Goal: Information Seeking & Learning: Learn about a topic

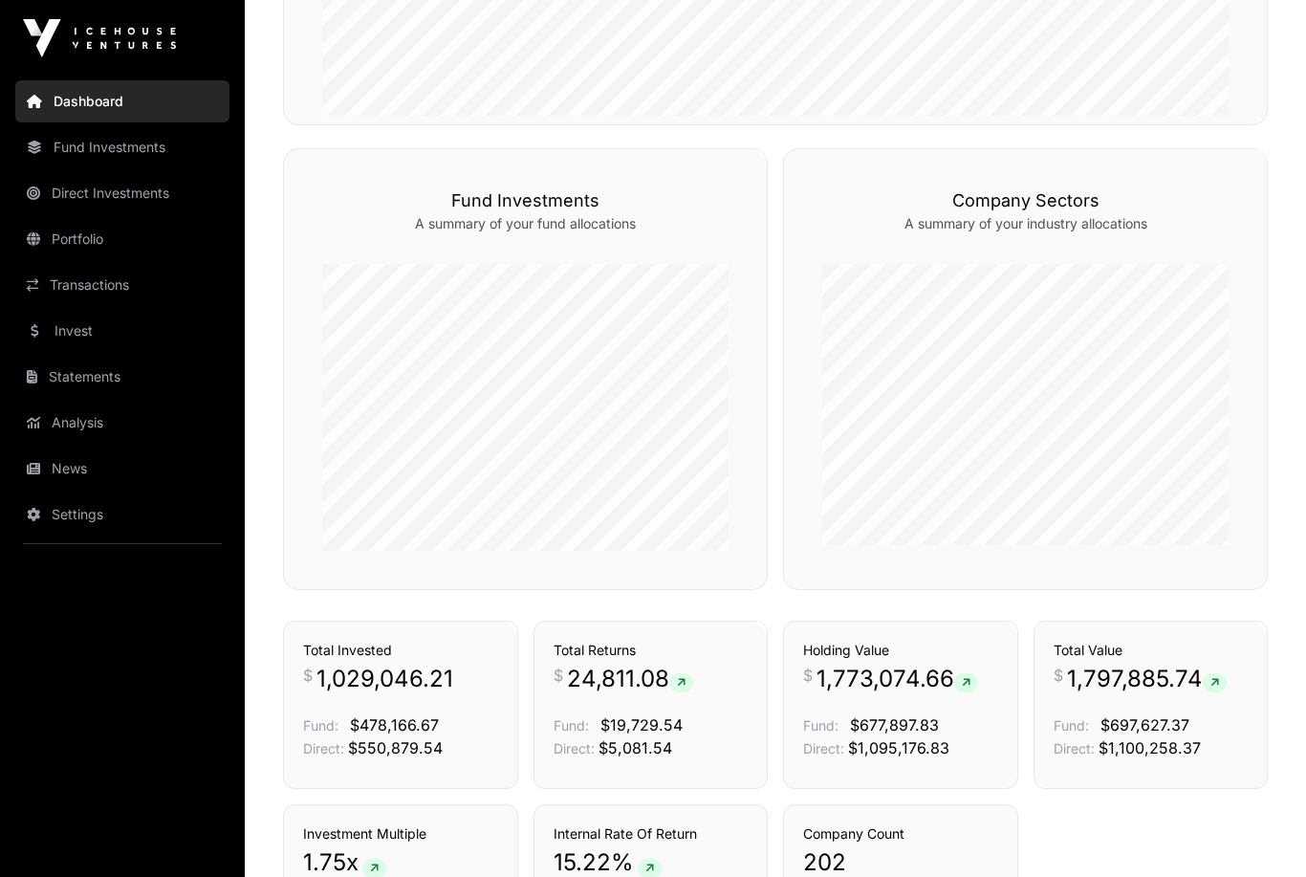
scroll to position [947, 0]
click at [117, 186] on link "Direct Investments" at bounding box center [122, 193] width 214 height 42
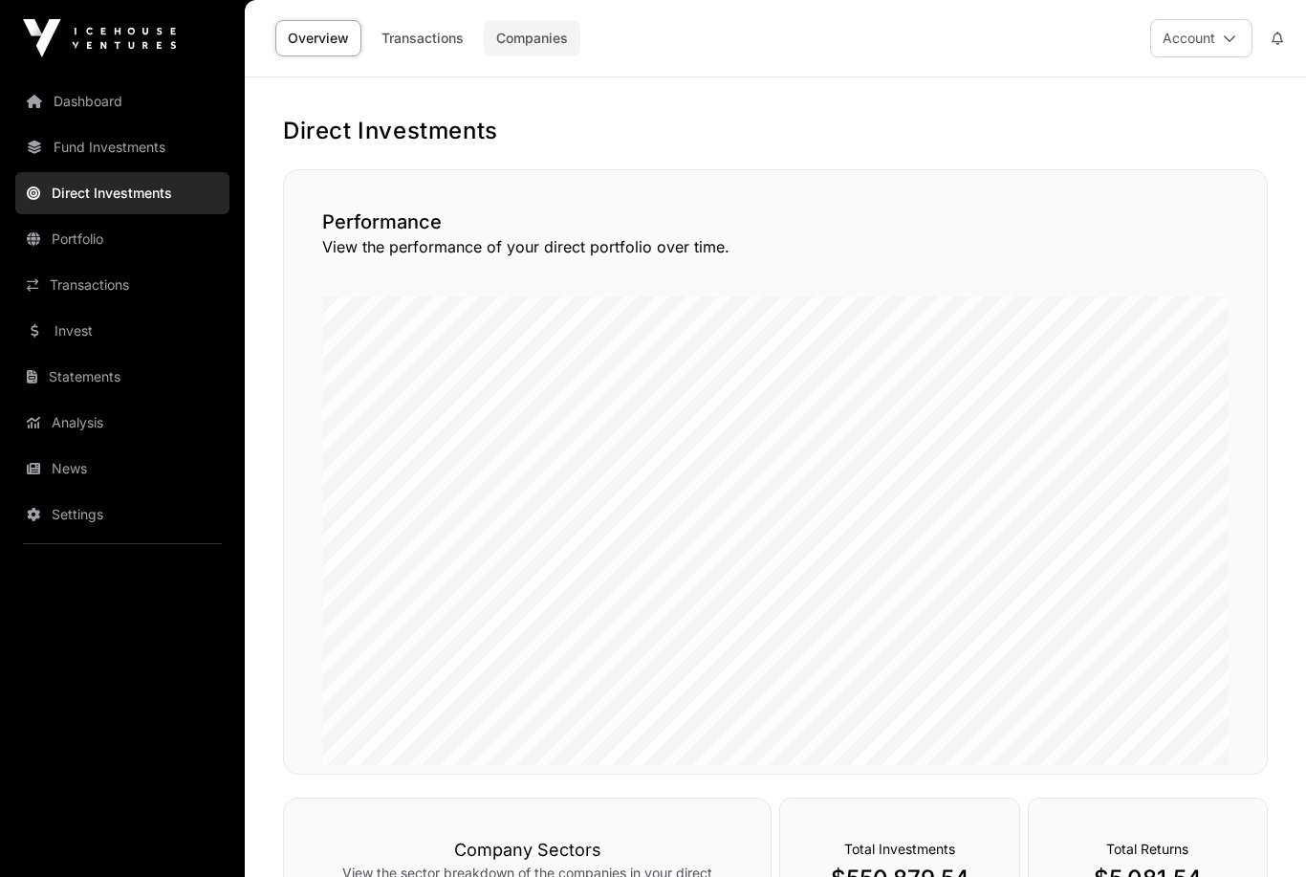
click at [519, 38] on link "Companies" at bounding box center [532, 38] width 97 height 36
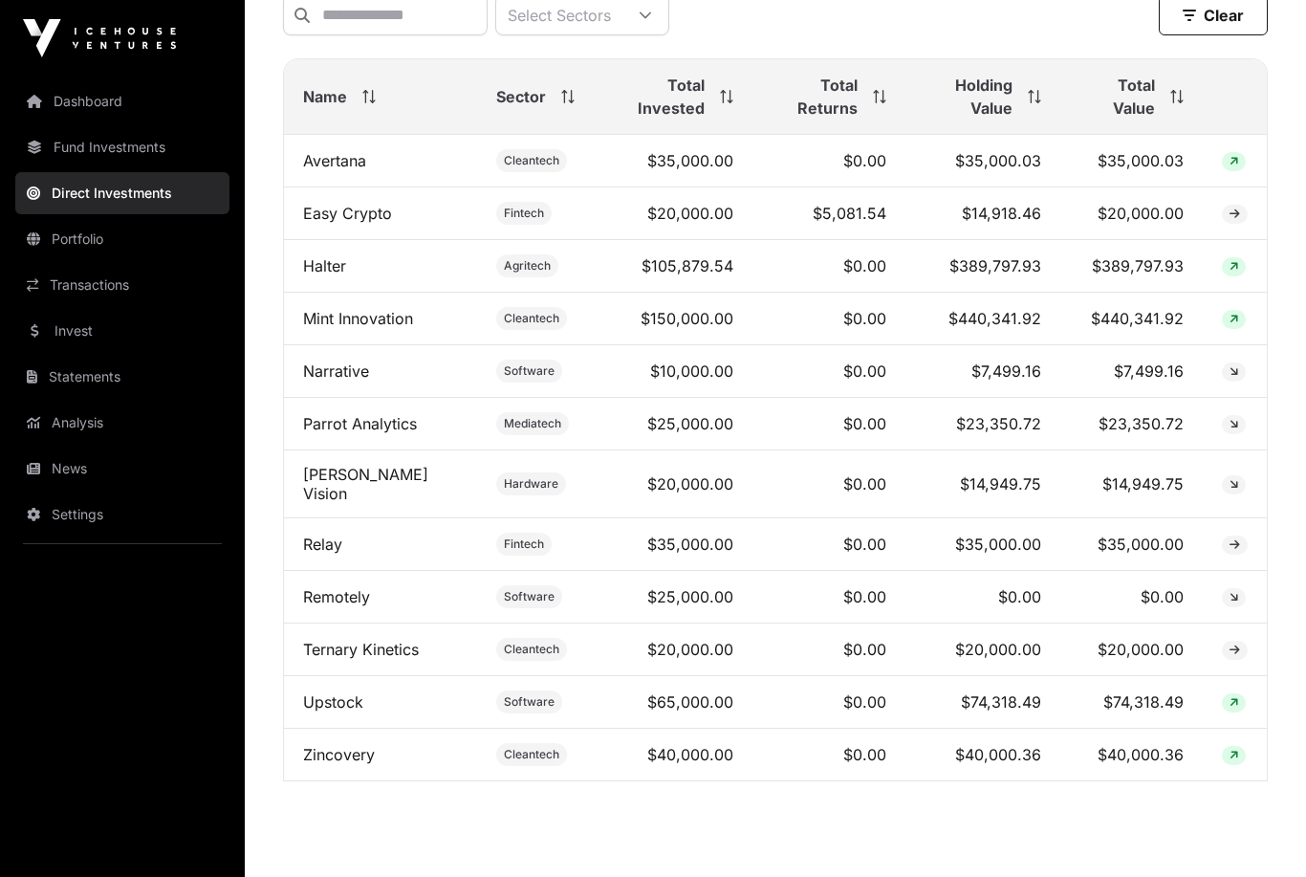
scroll to position [689, 0]
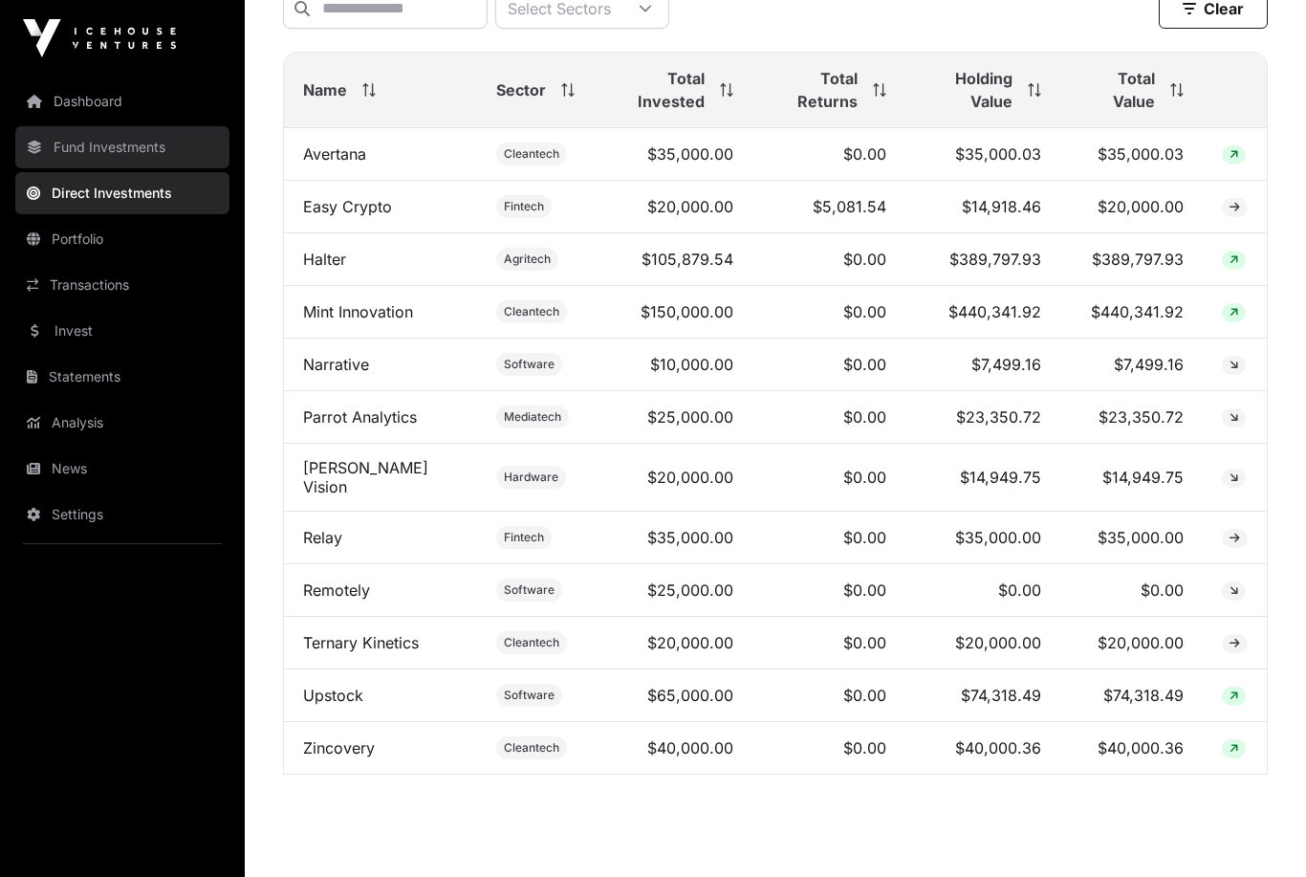
click at [107, 148] on link "Fund Investments" at bounding box center [122, 147] width 214 height 42
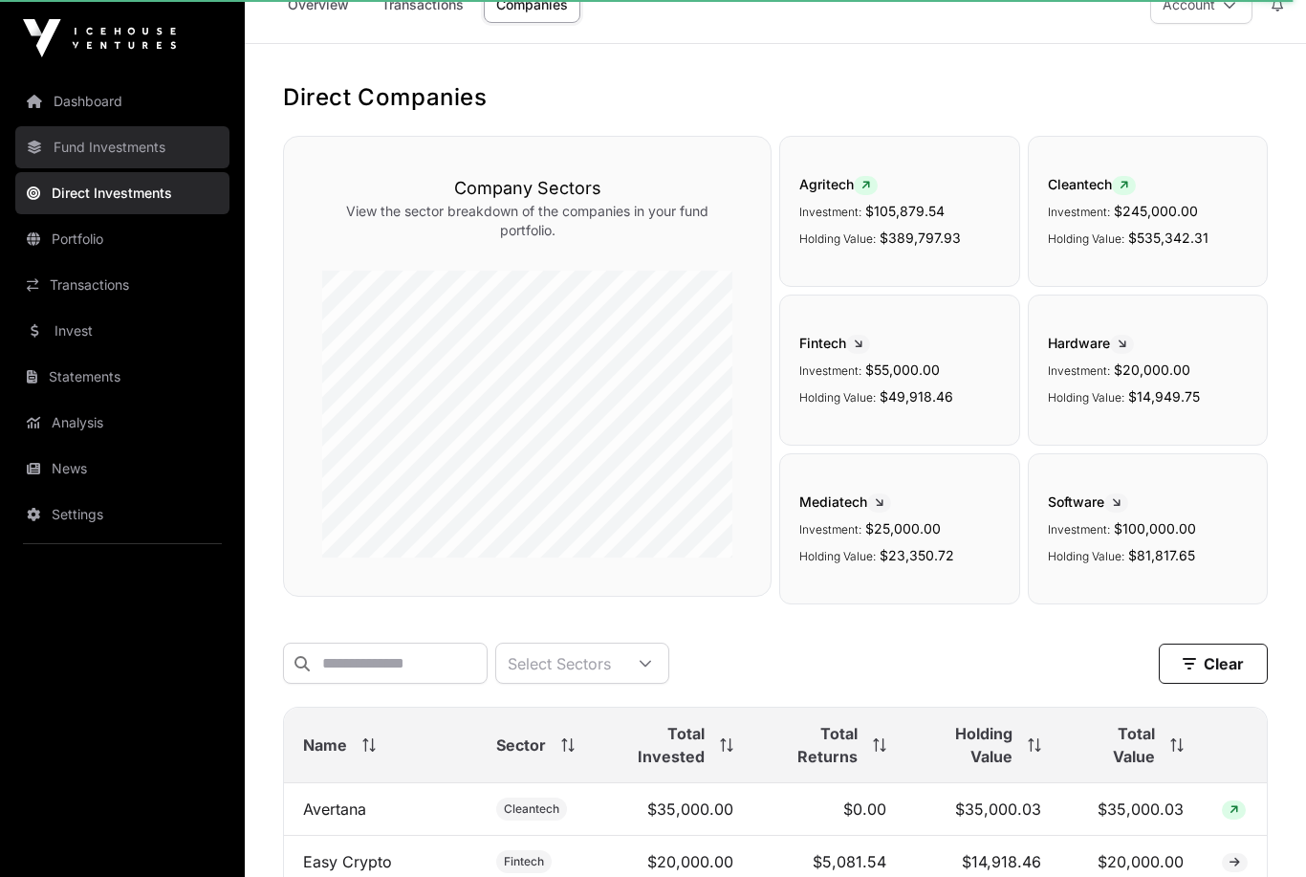
scroll to position [132, 0]
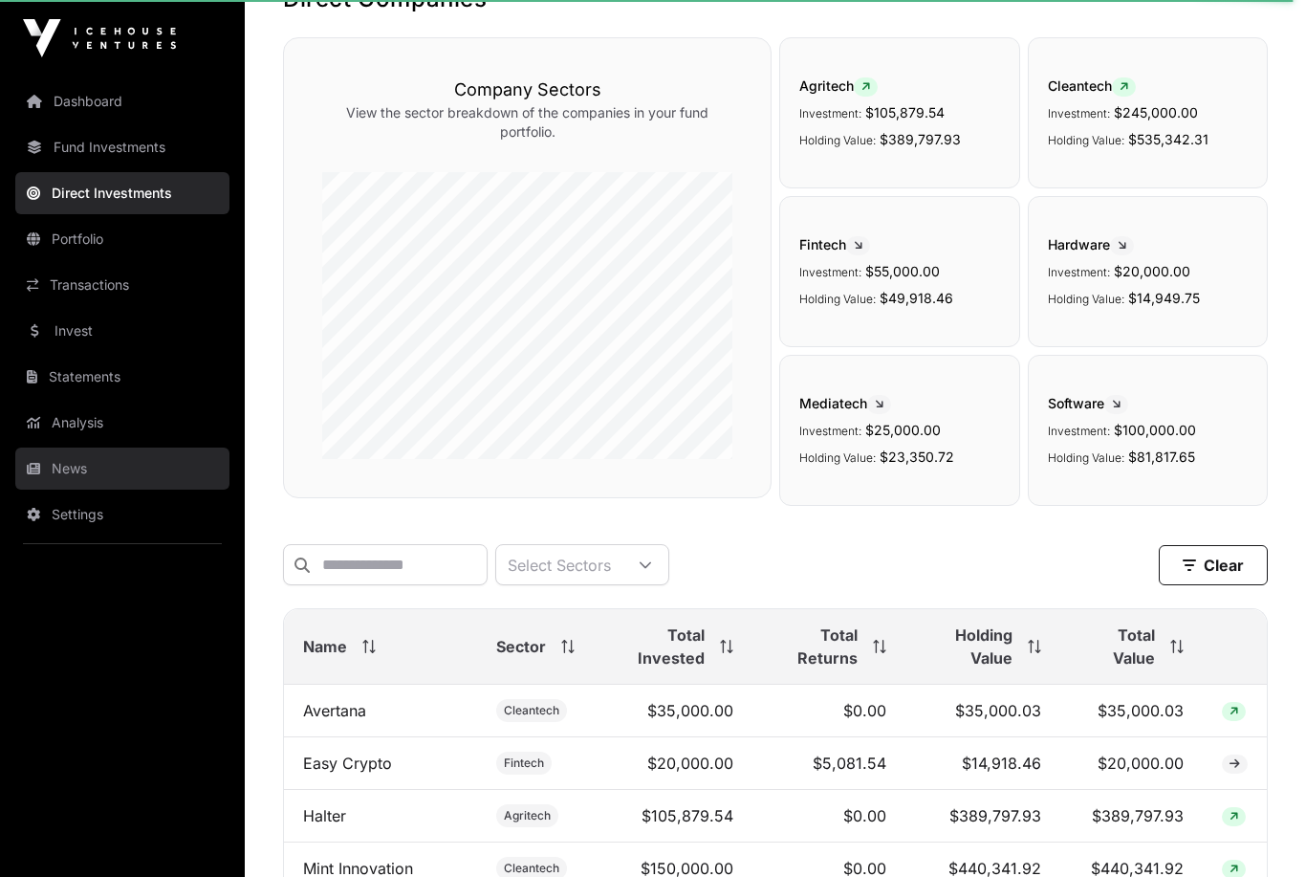
click at [67, 467] on link "News" at bounding box center [122, 469] width 214 height 42
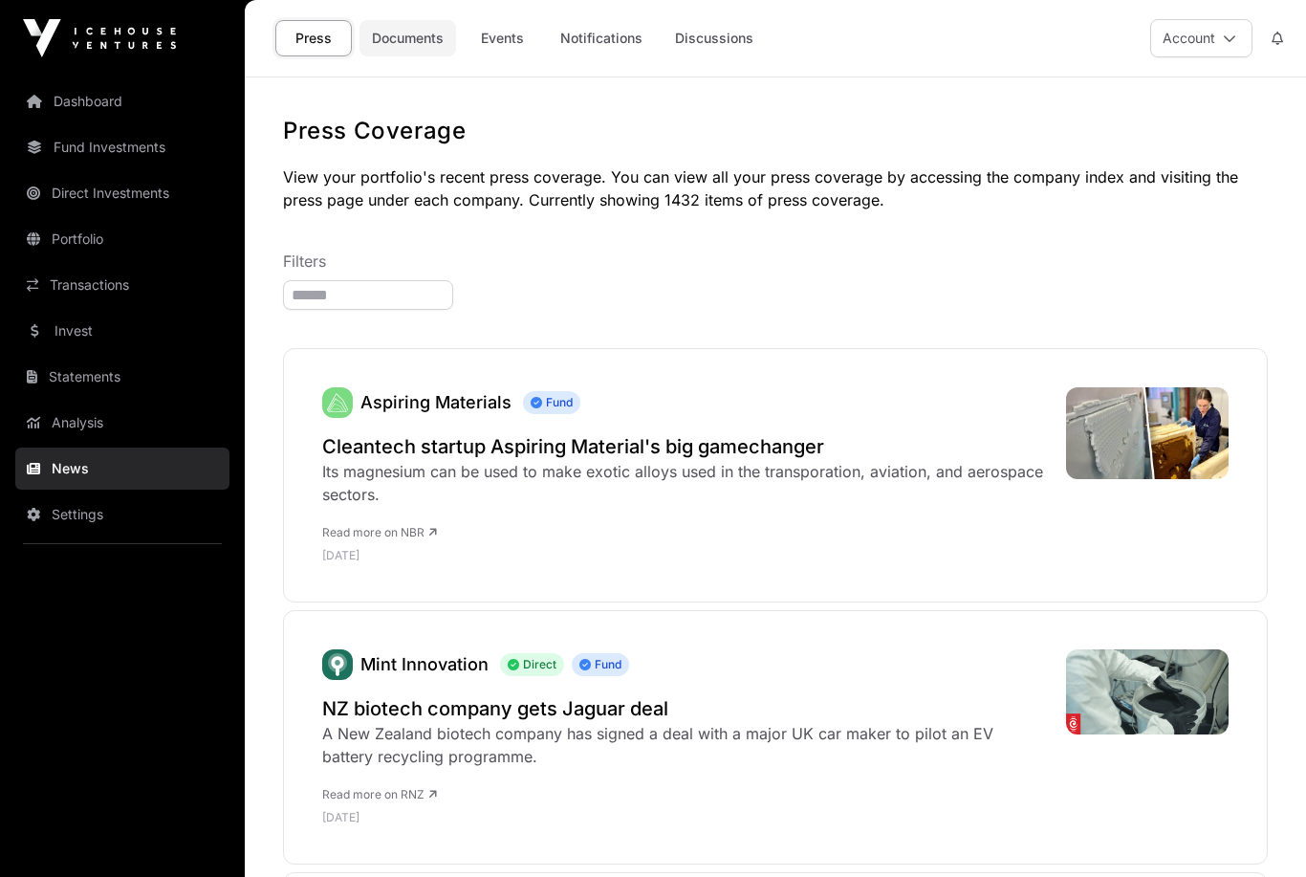
click at [407, 54] on link "Documents" at bounding box center [408, 38] width 97 height 36
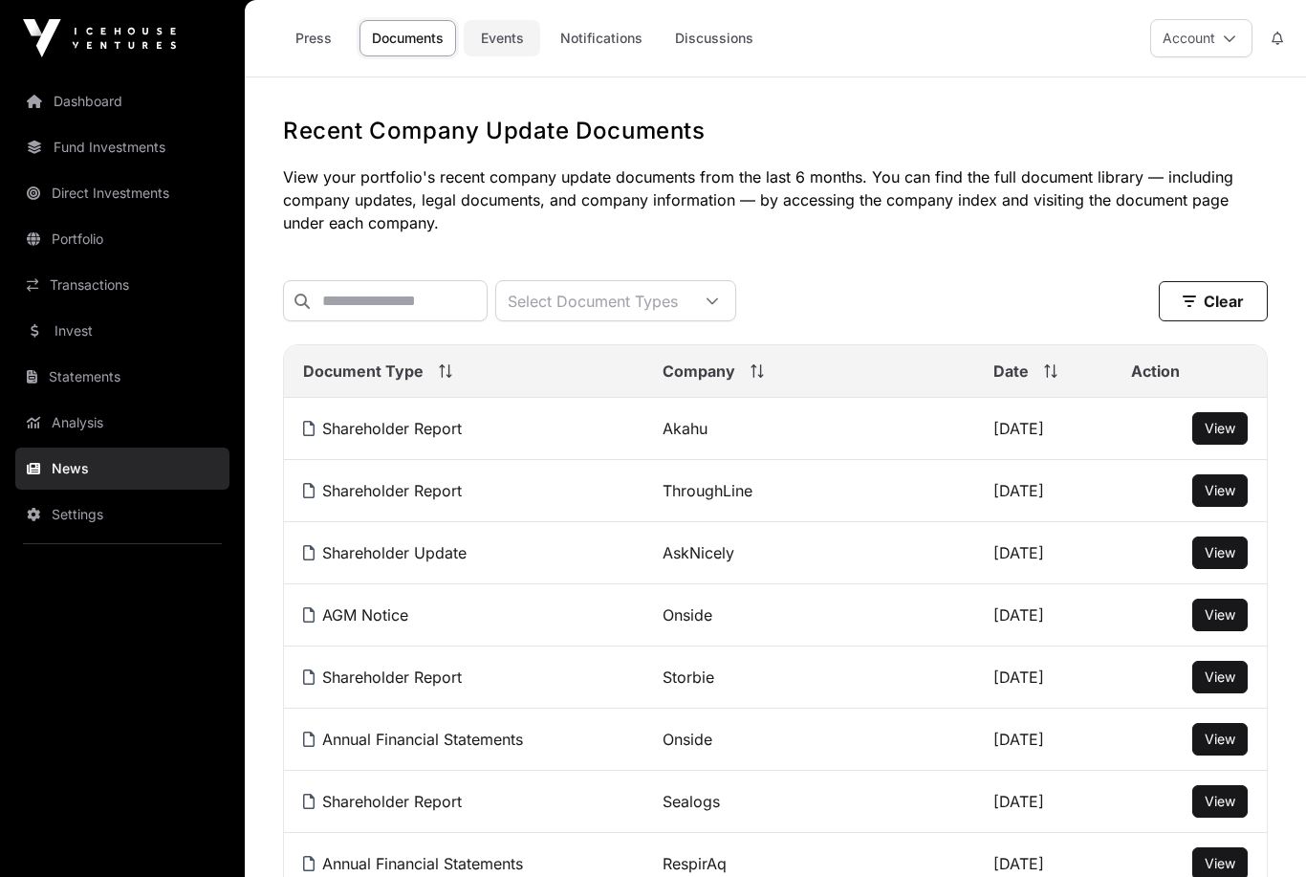
click at [515, 29] on link "Events" at bounding box center [502, 38] width 77 height 36
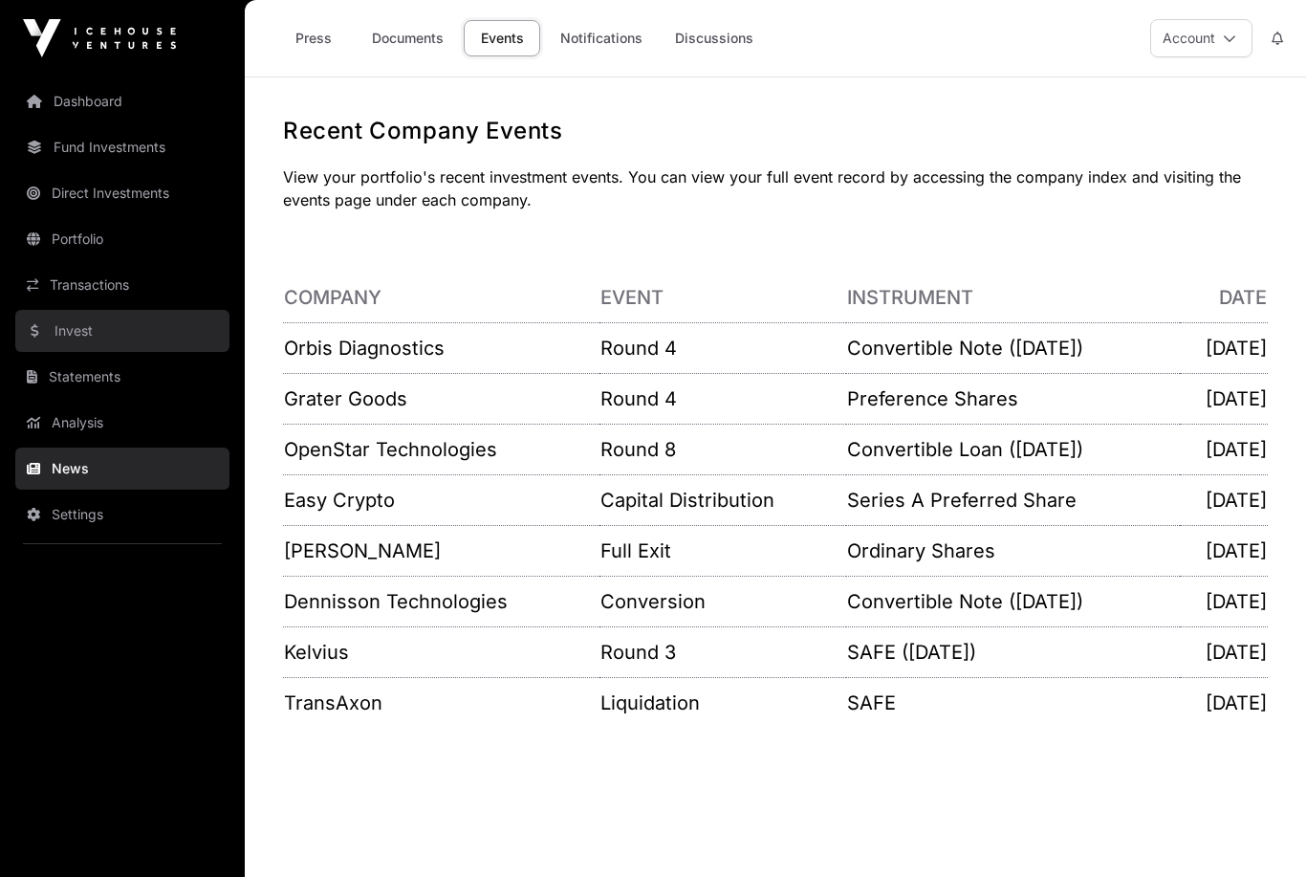
click at [63, 328] on link "Invest" at bounding box center [122, 331] width 214 height 42
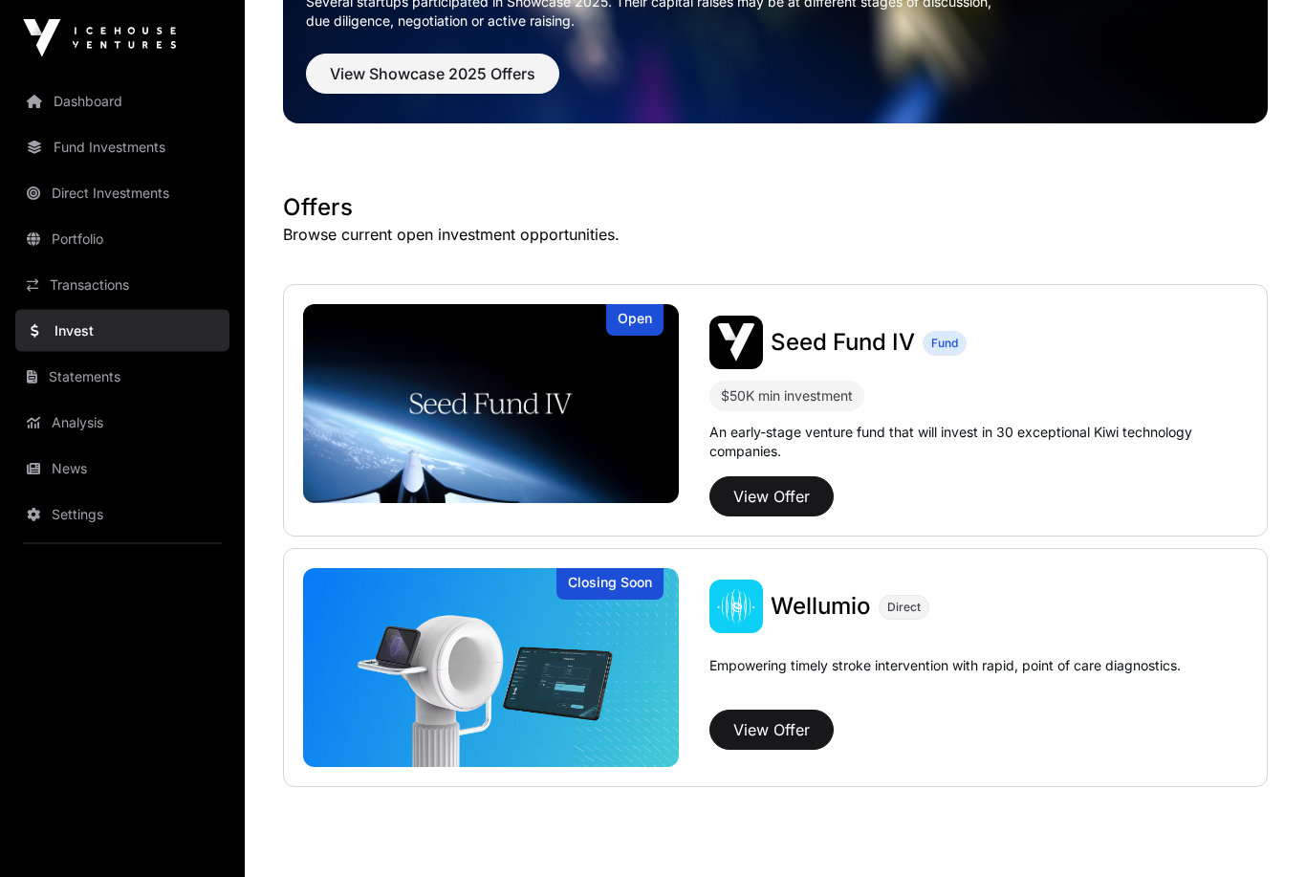
scroll to position [199, 0]
click at [409, 69] on span "View Showcase 2025 Offers" at bounding box center [433, 73] width 206 height 23
click at [406, 71] on span "View Showcase 2025 Offers" at bounding box center [433, 73] width 206 height 23
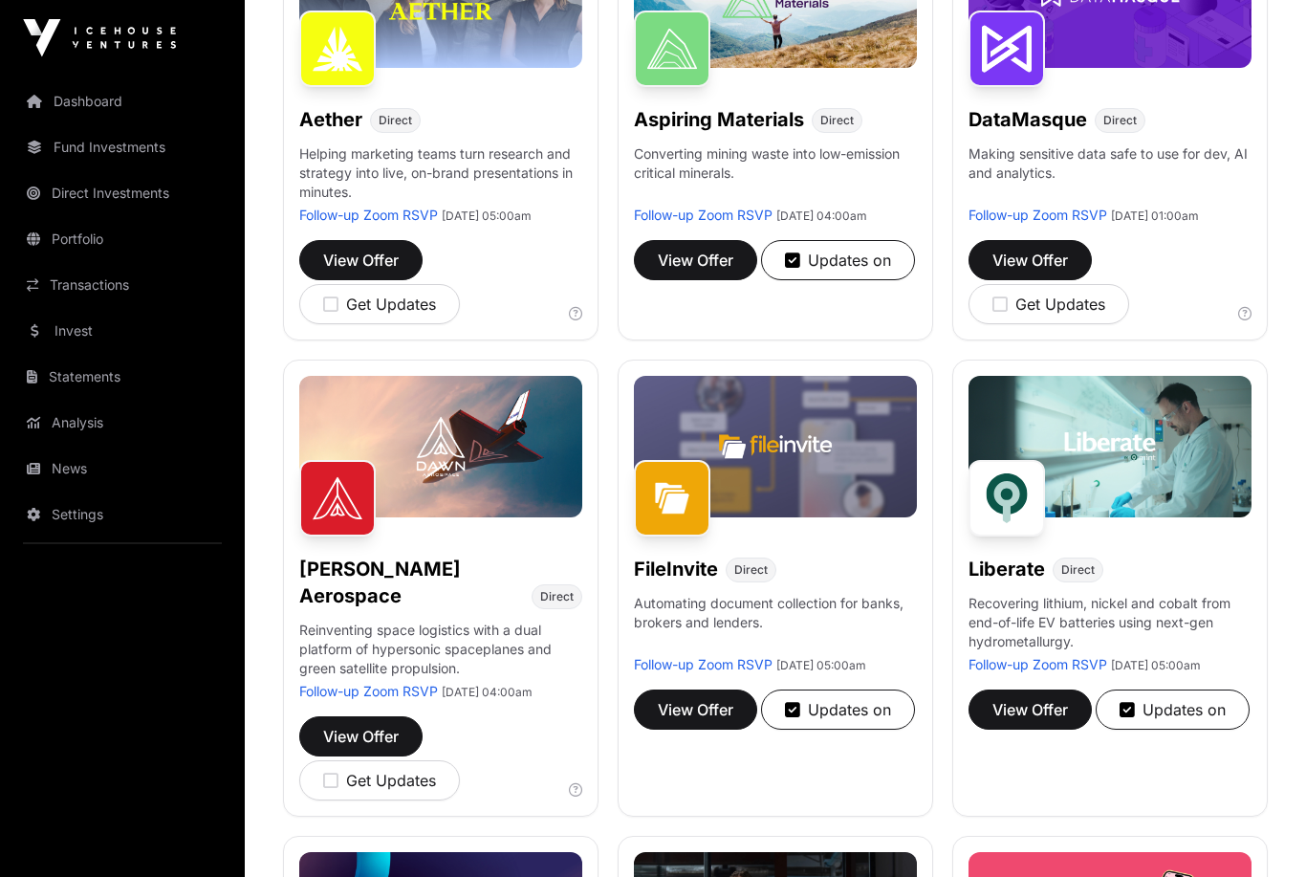
scroll to position [389, 0]
click at [720, 271] on span "View Offer" at bounding box center [696, 260] width 76 height 23
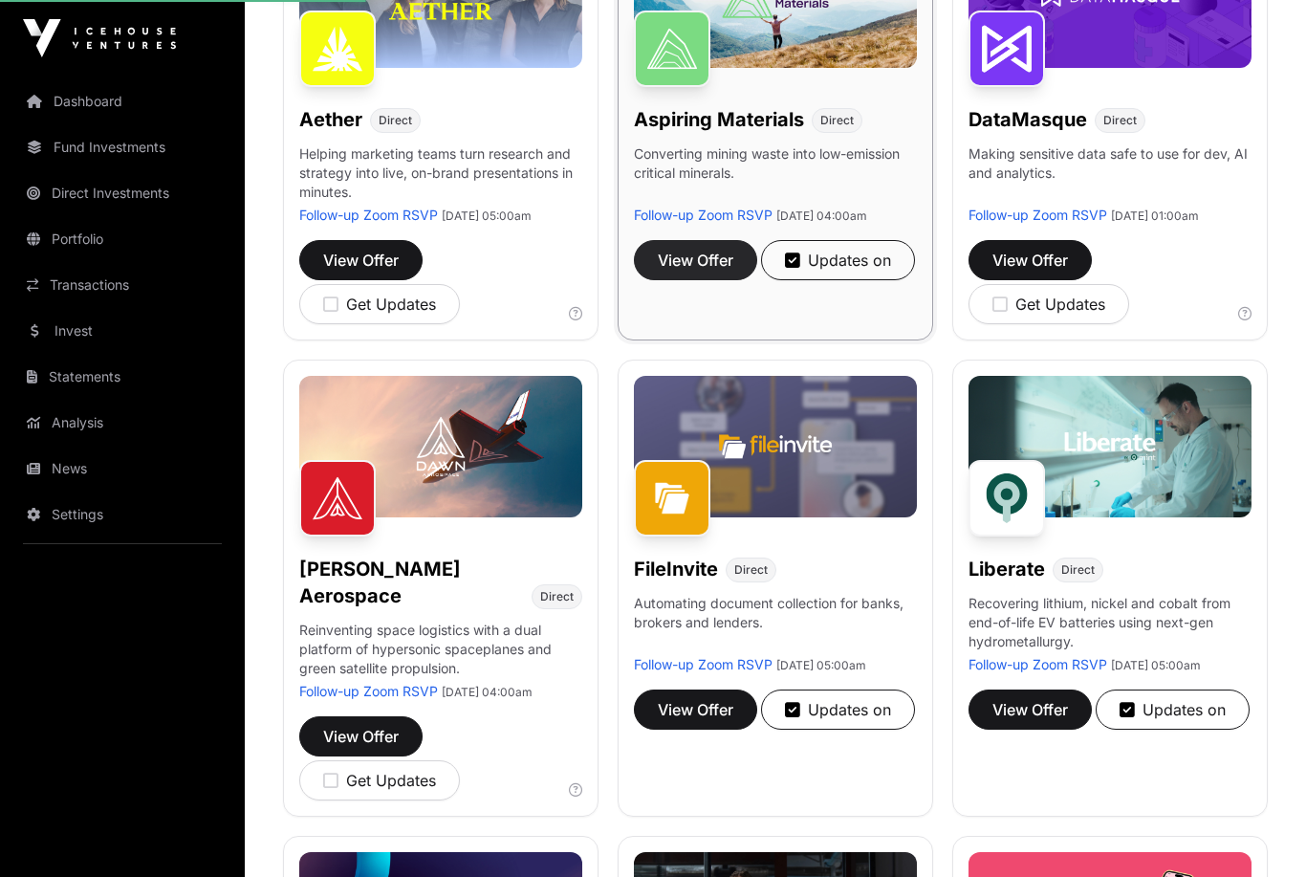
click at [688, 270] on span "View Offer" at bounding box center [696, 260] width 76 height 23
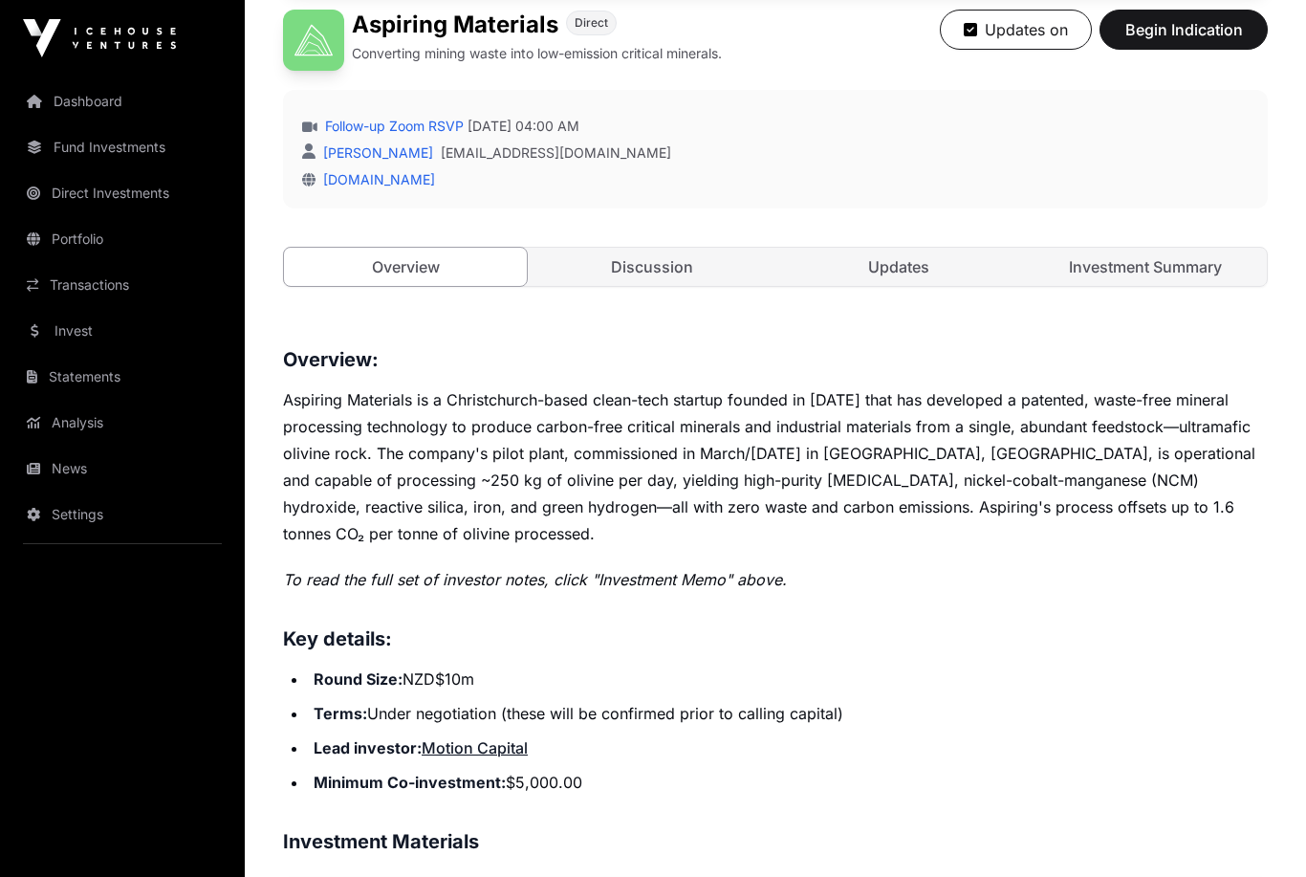
scroll to position [464, 0]
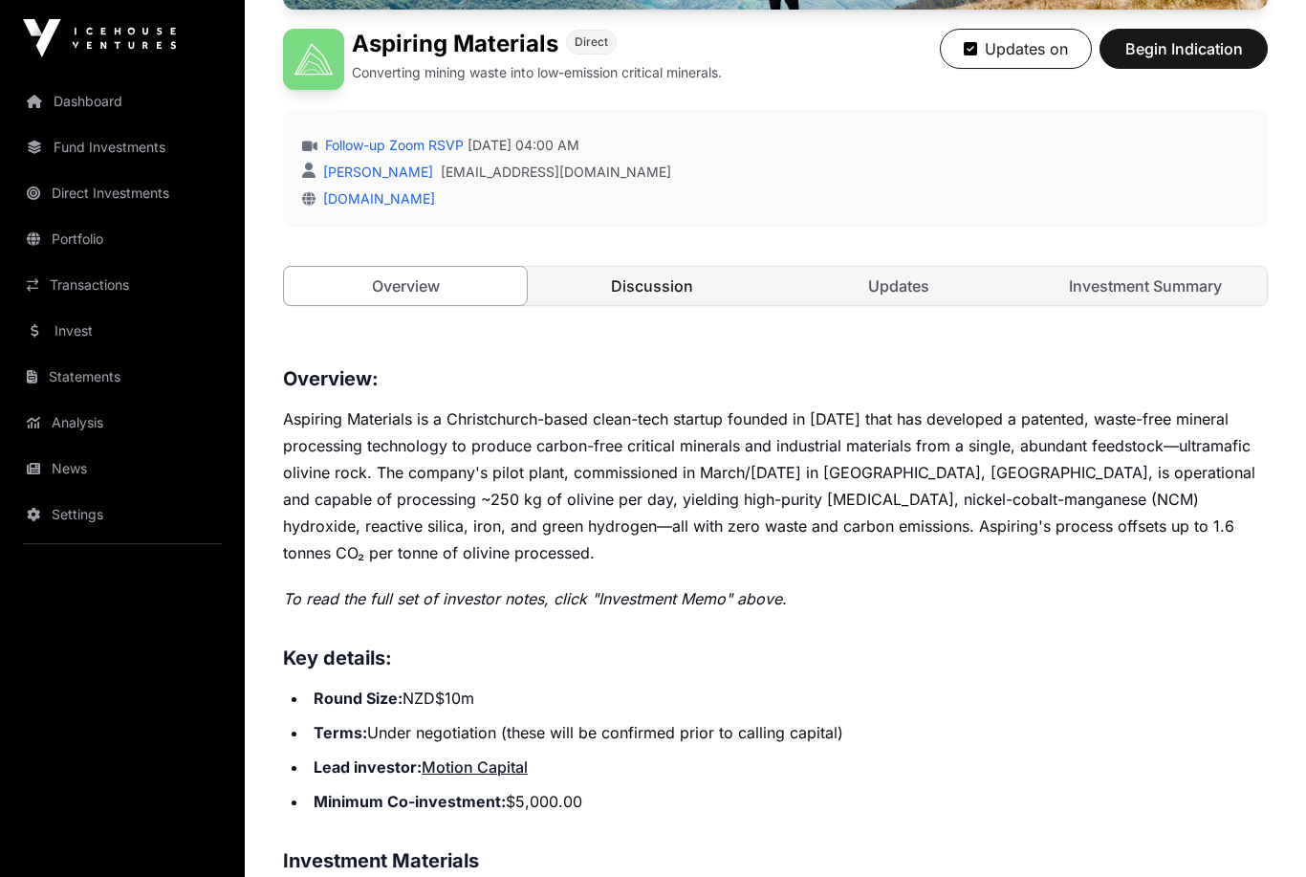
click at [632, 280] on link "Discussion" at bounding box center [652, 286] width 243 height 38
click at [640, 292] on link "Discussion" at bounding box center [652, 286] width 243 height 38
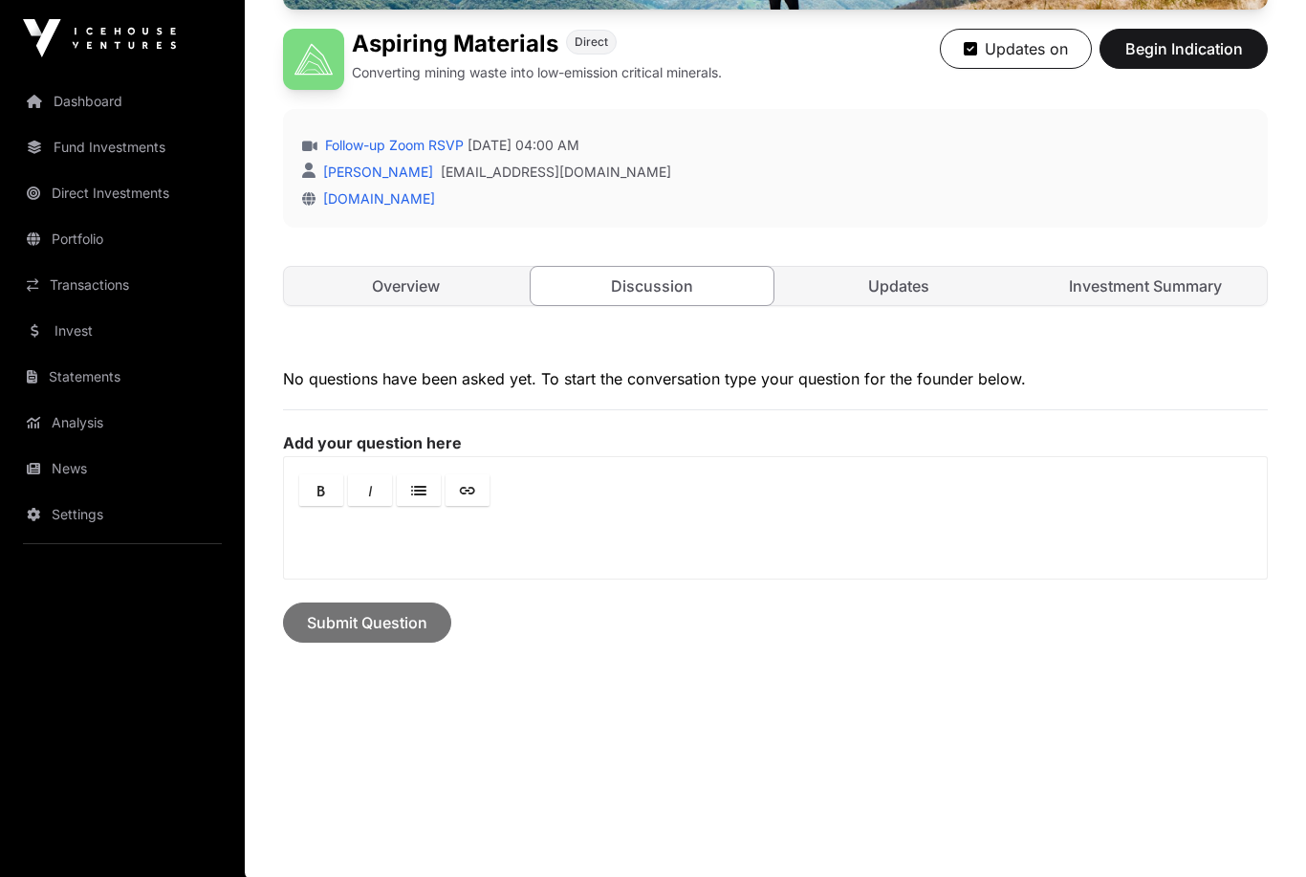
scroll to position [391, 0]
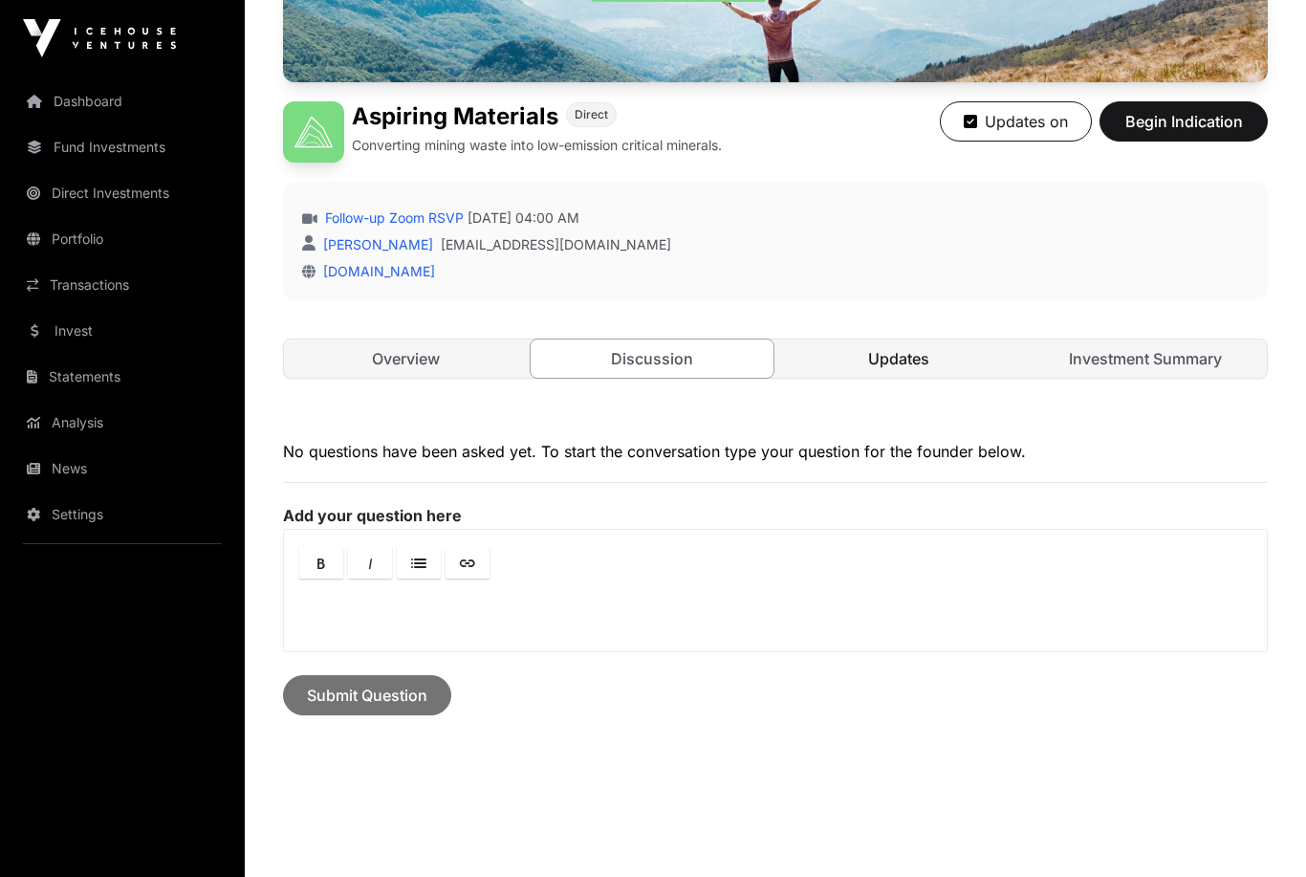
click at [896, 350] on link "Updates" at bounding box center [898, 358] width 243 height 38
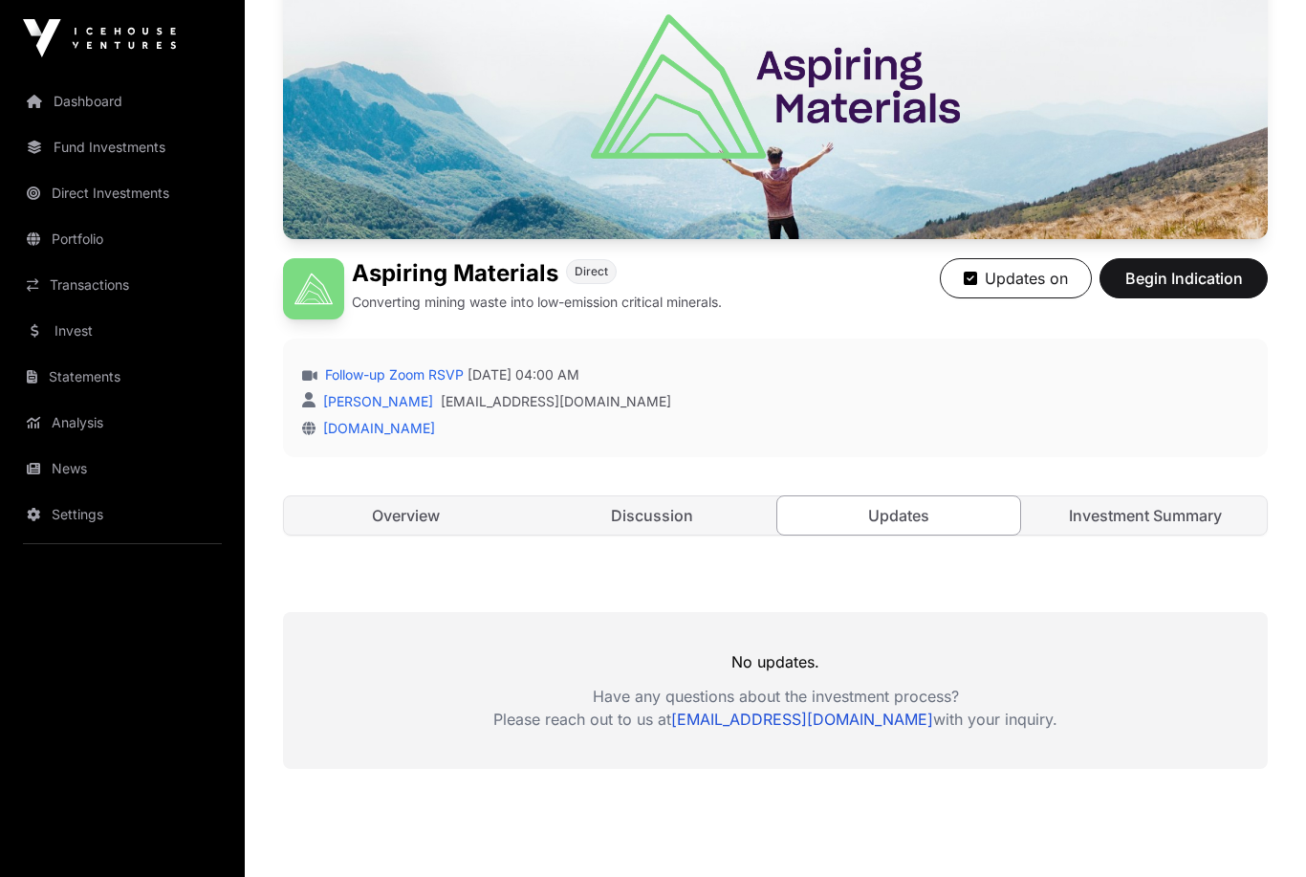
scroll to position [231, 0]
